Goal: Information Seeking & Learning: Learn about a topic

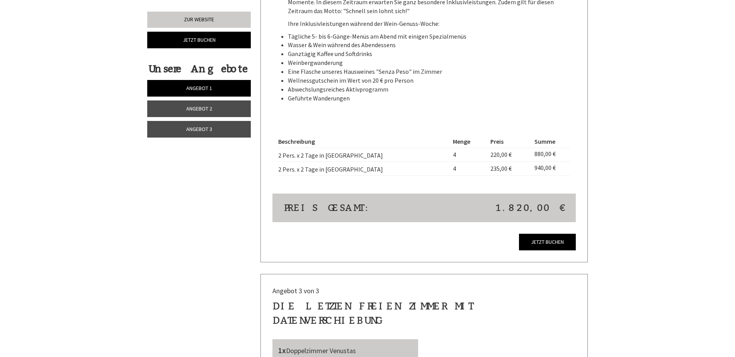
scroll to position [1414, 0]
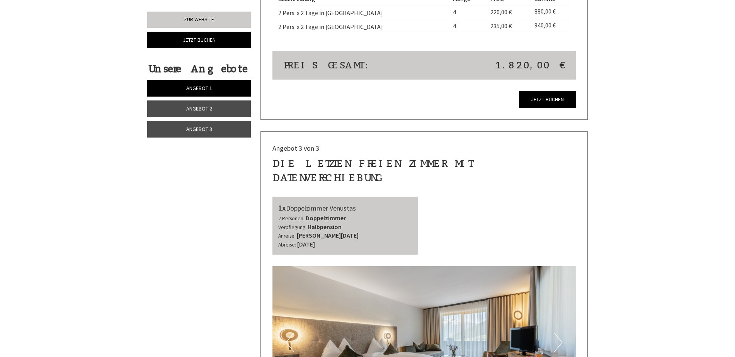
scroll to position [1624, 0]
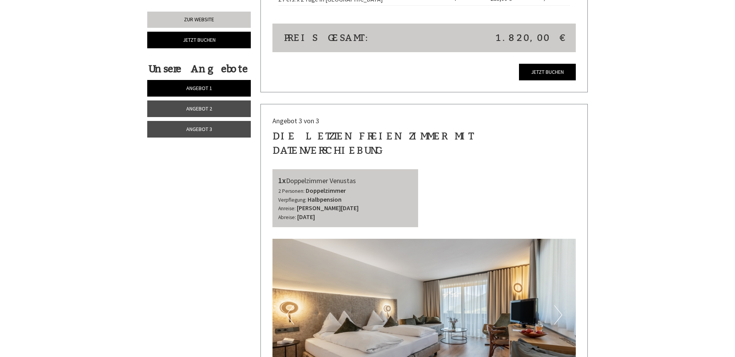
click at [559, 305] on button "Next" at bounding box center [558, 314] width 8 height 19
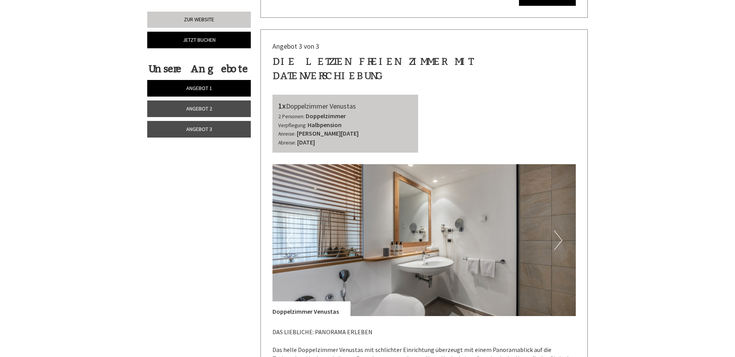
scroll to position [1701, 0]
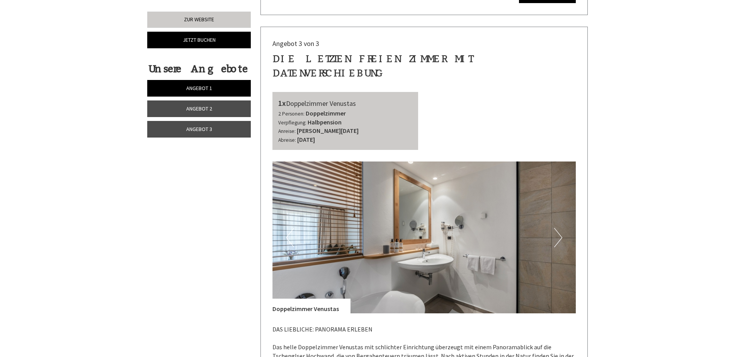
click at [557, 228] on button "Next" at bounding box center [558, 237] width 8 height 19
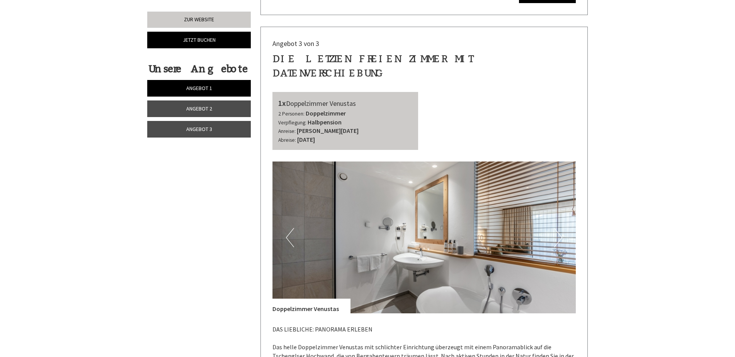
click at [557, 228] on button "Next" at bounding box center [558, 237] width 8 height 19
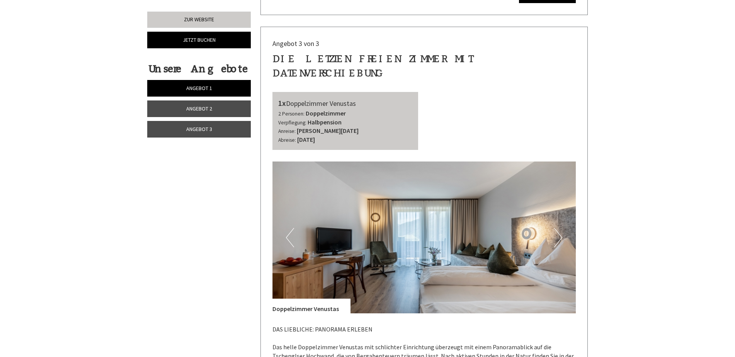
click at [557, 228] on button "Next" at bounding box center [558, 237] width 8 height 19
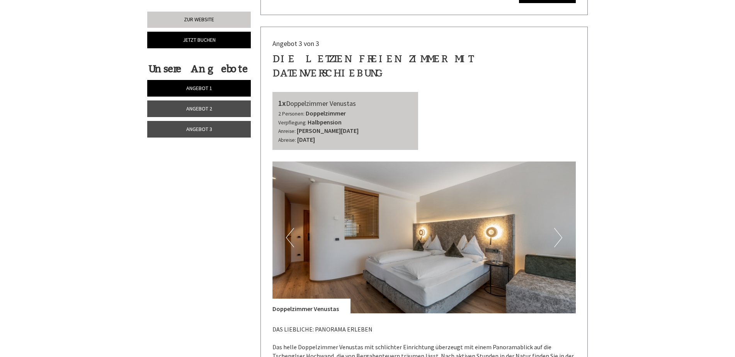
click at [557, 228] on button "Next" at bounding box center [558, 237] width 8 height 19
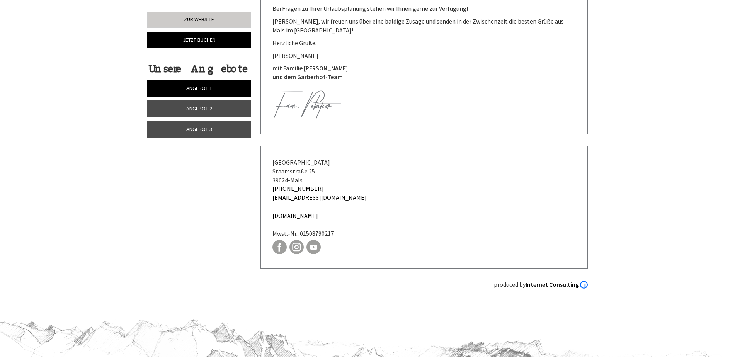
scroll to position [3502, 0]
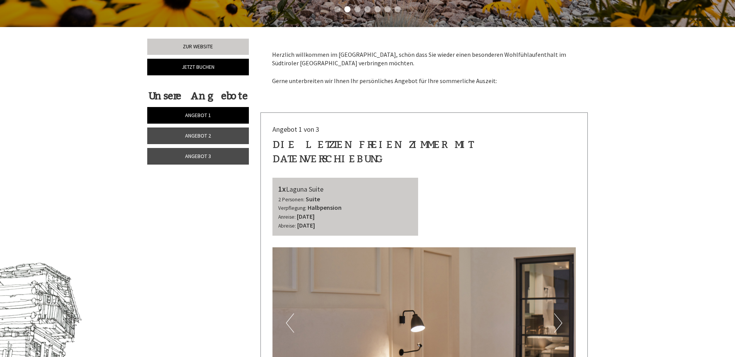
scroll to position [271, 0]
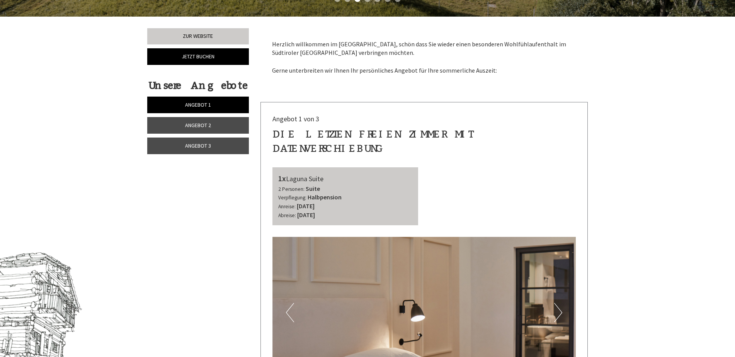
click at [195, 104] on span "Angebot 1" at bounding box center [198, 104] width 26 height 7
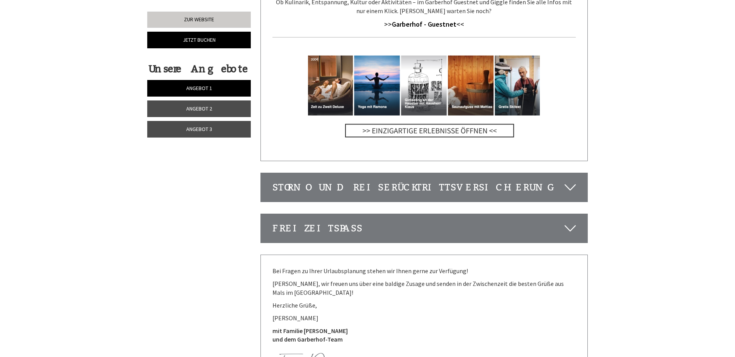
scroll to position [1718, 0]
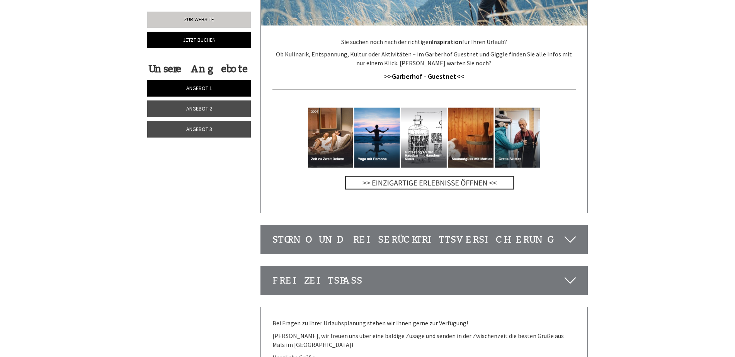
click at [198, 107] on span "Angebot 2" at bounding box center [199, 108] width 26 height 7
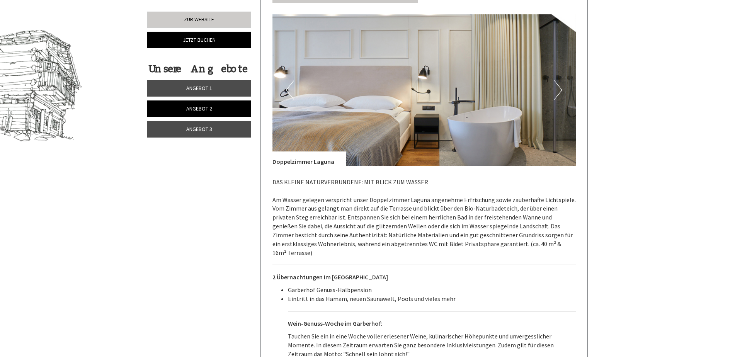
scroll to position [450, 0]
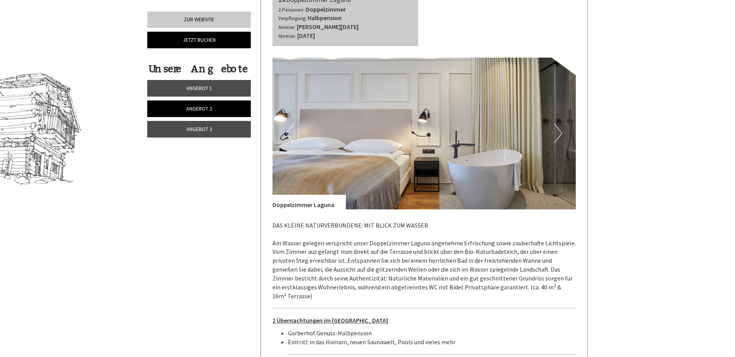
click at [559, 124] on button "Next" at bounding box center [558, 133] width 8 height 19
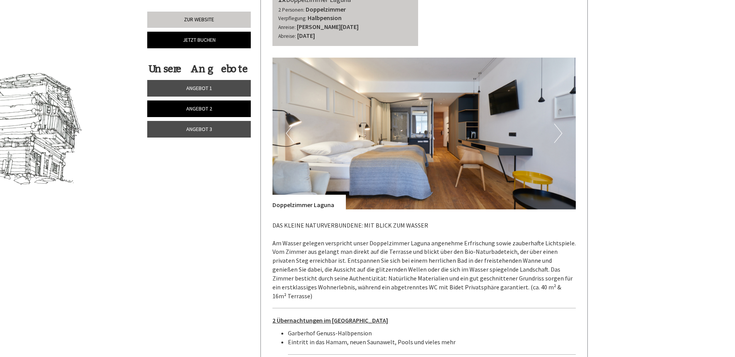
click at [557, 124] on button "Next" at bounding box center [558, 133] width 8 height 19
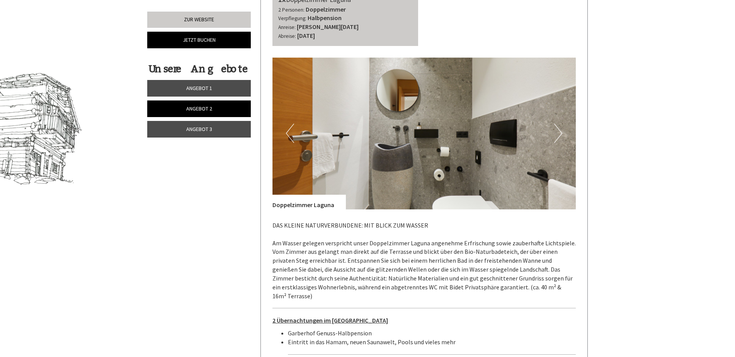
click at [557, 124] on button "Next" at bounding box center [558, 133] width 8 height 19
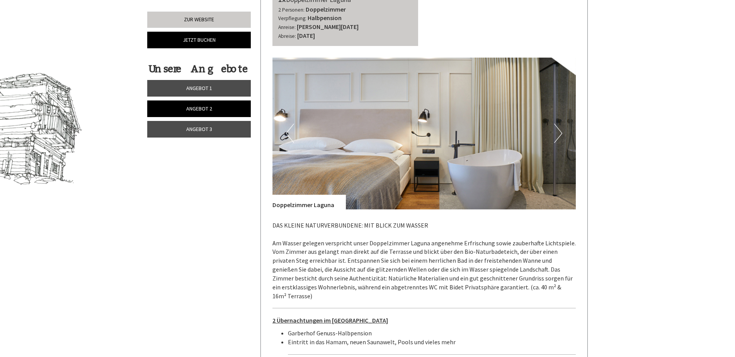
click at [557, 124] on button "Next" at bounding box center [558, 133] width 8 height 19
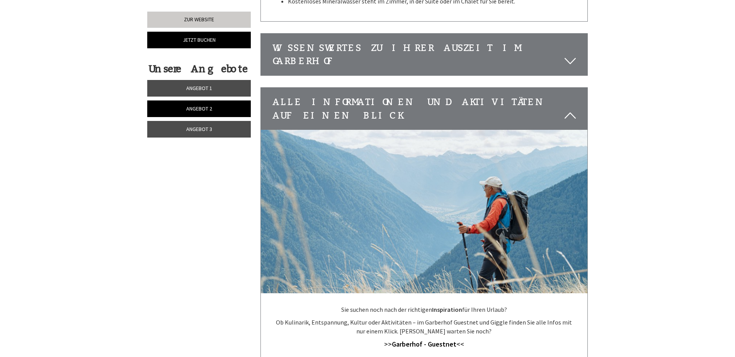
scroll to position [1764, 0]
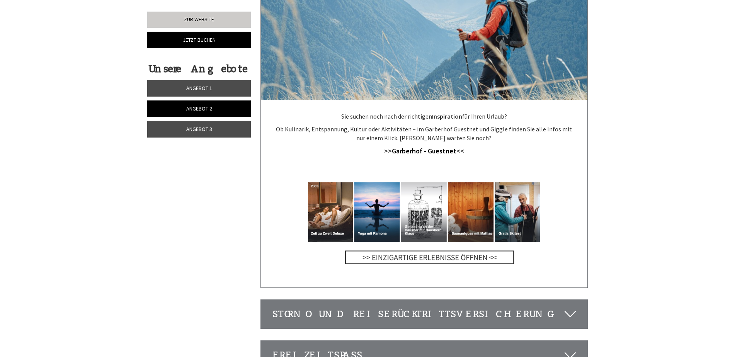
click at [194, 130] on span "Angebot 3" at bounding box center [199, 129] width 26 height 7
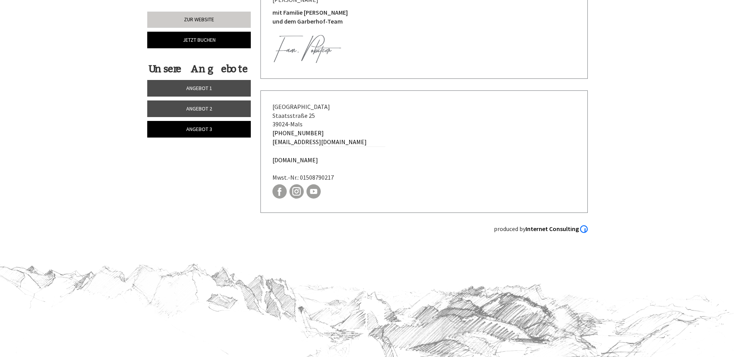
scroll to position [2217, 0]
